Goal: Find specific page/section: Find specific page/section

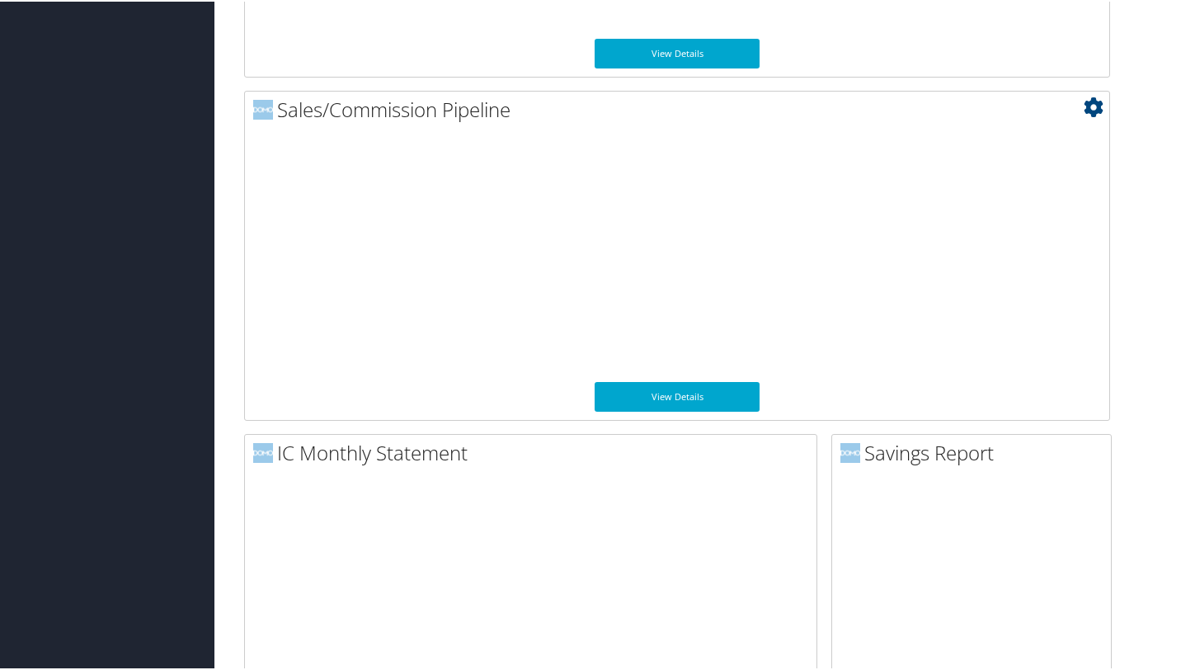
scroll to position [1571, 0]
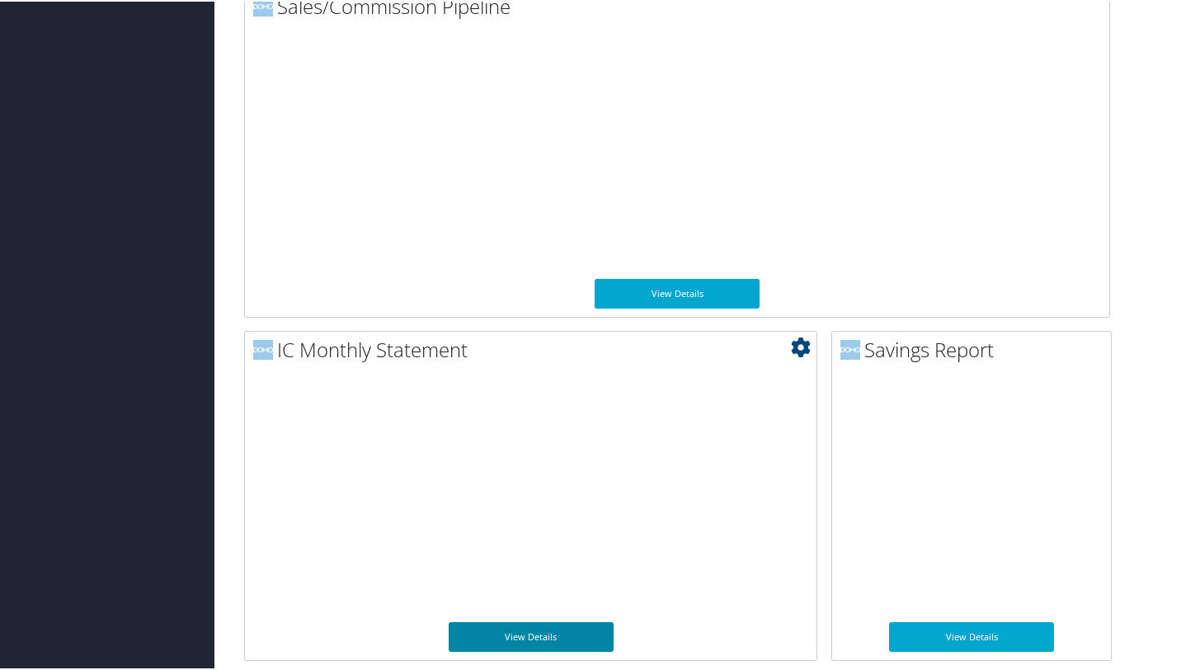
click at [550, 636] on link "View Details" at bounding box center [531, 635] width 165 height 30
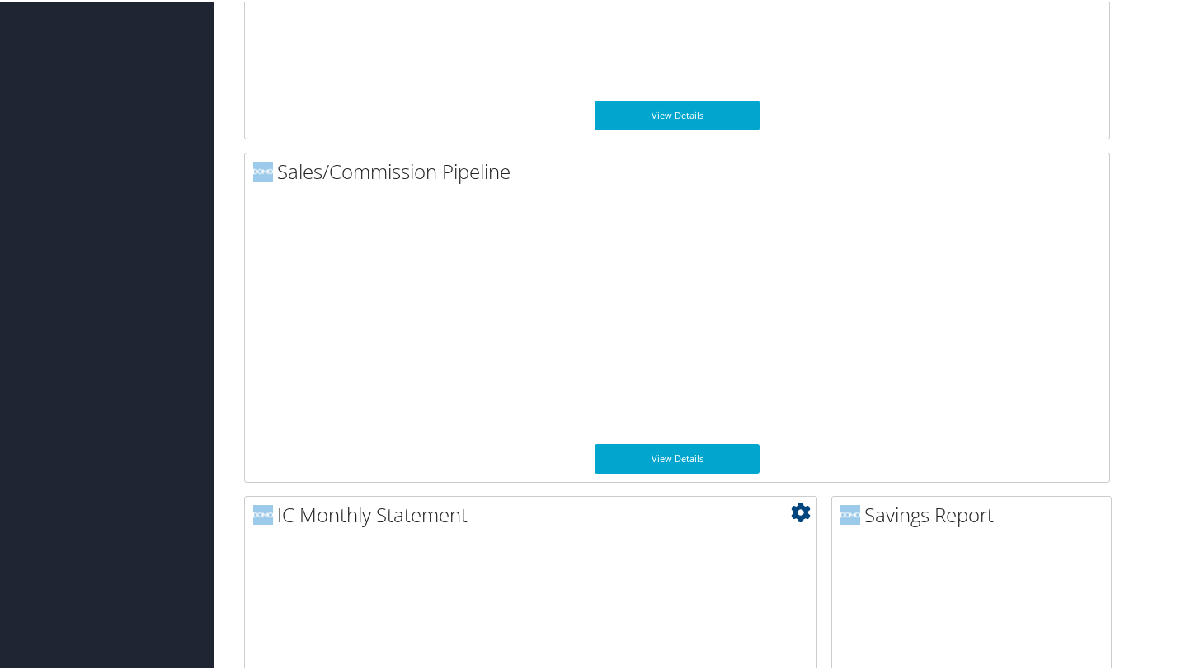
scroll to position [1396, 0]
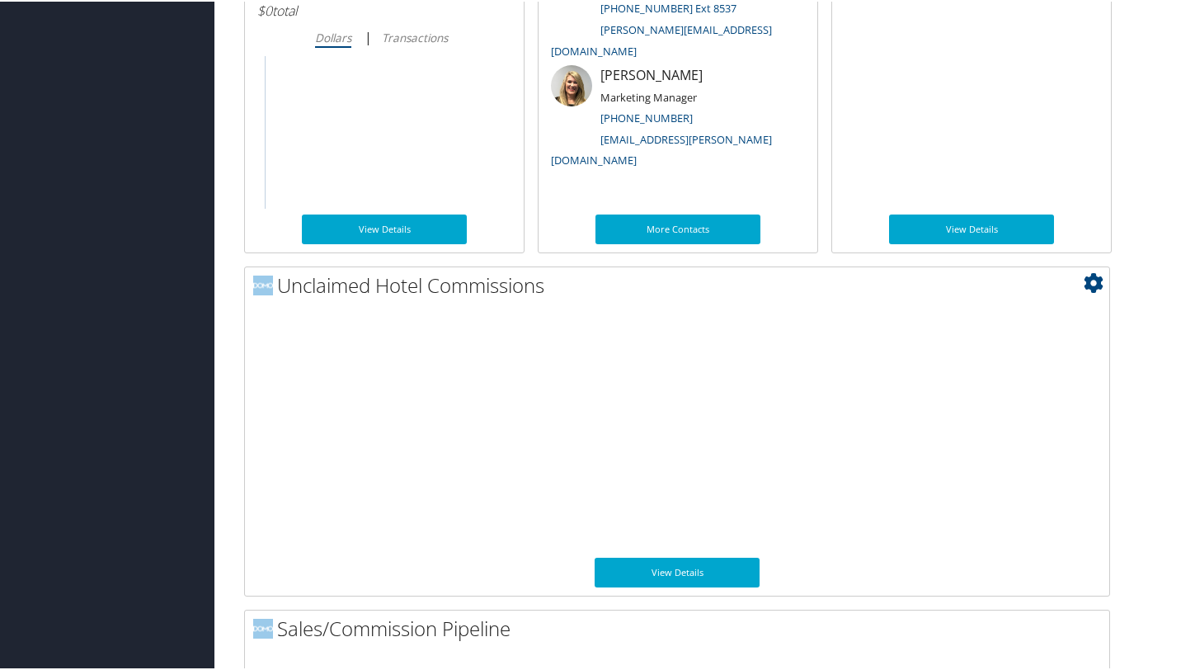
scroll to position [1005, 0]
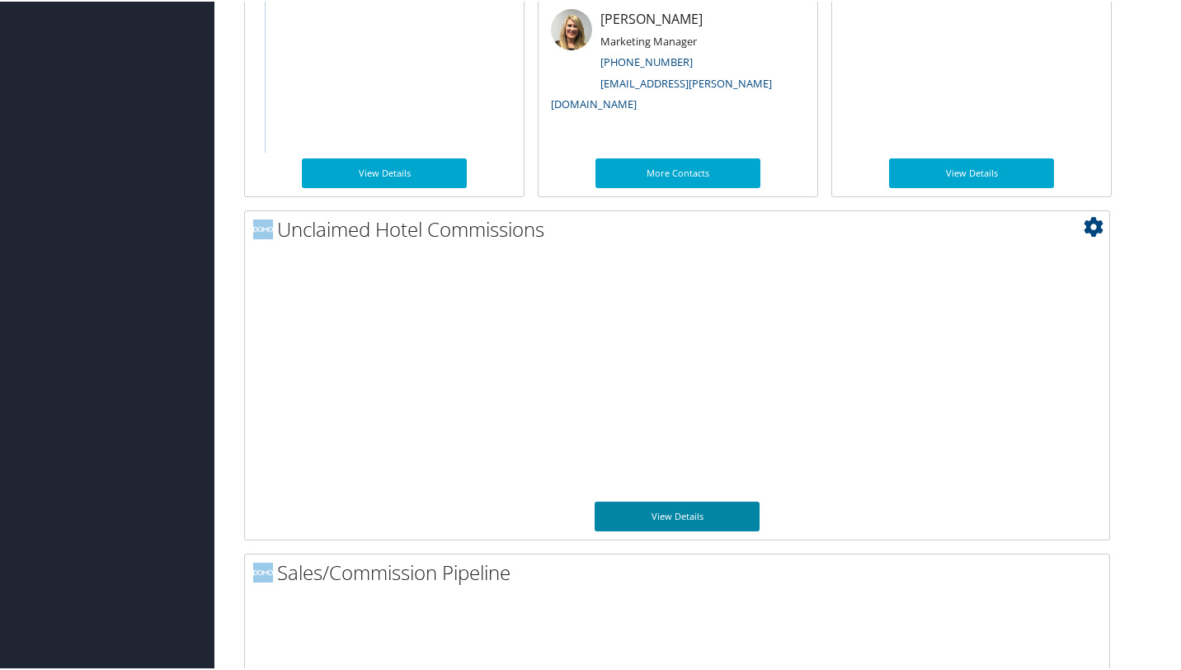
click at [685, 512] on link "View Details" at bounding box center [677, 515] width 165 height 30
